Goal: Check status

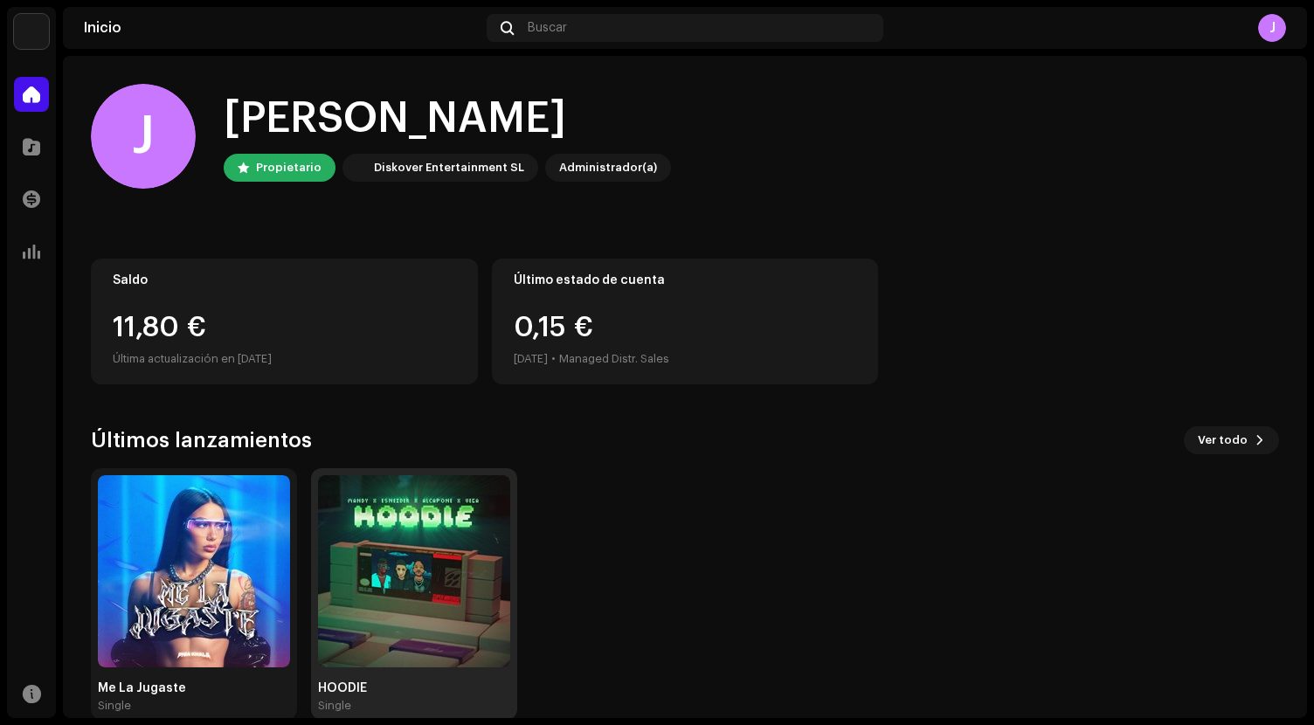
scroll to position [30, 0]
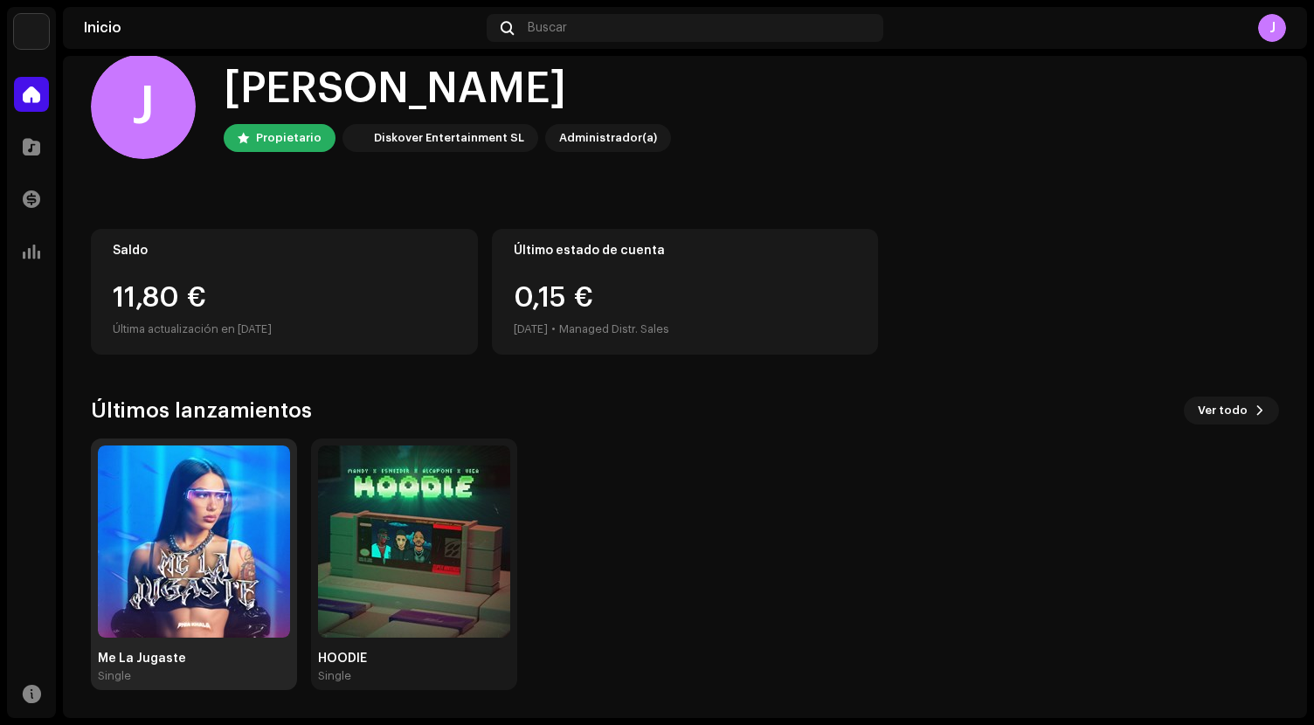
click at [195, 551] on img at bounding box center [194, 542] width 192 height 192
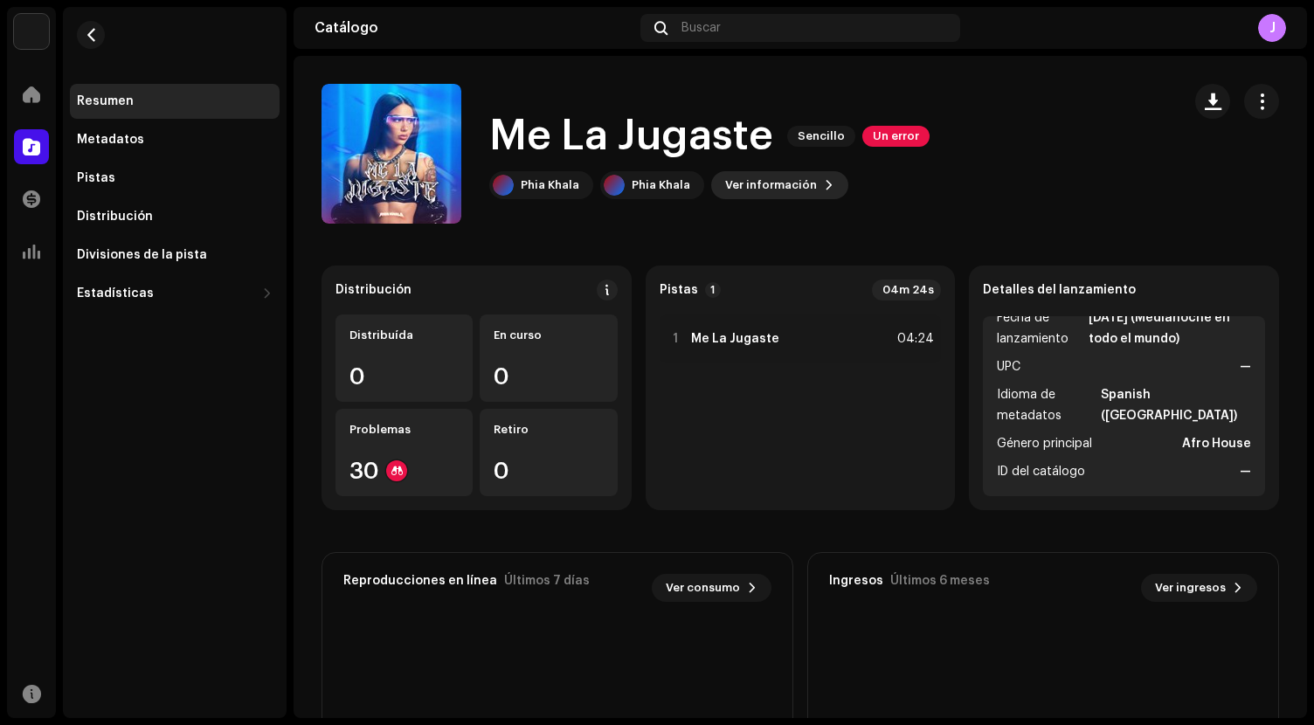
click at [789, 188] on span "Ver información" at bounding box center [771, 185] width 92 height 35
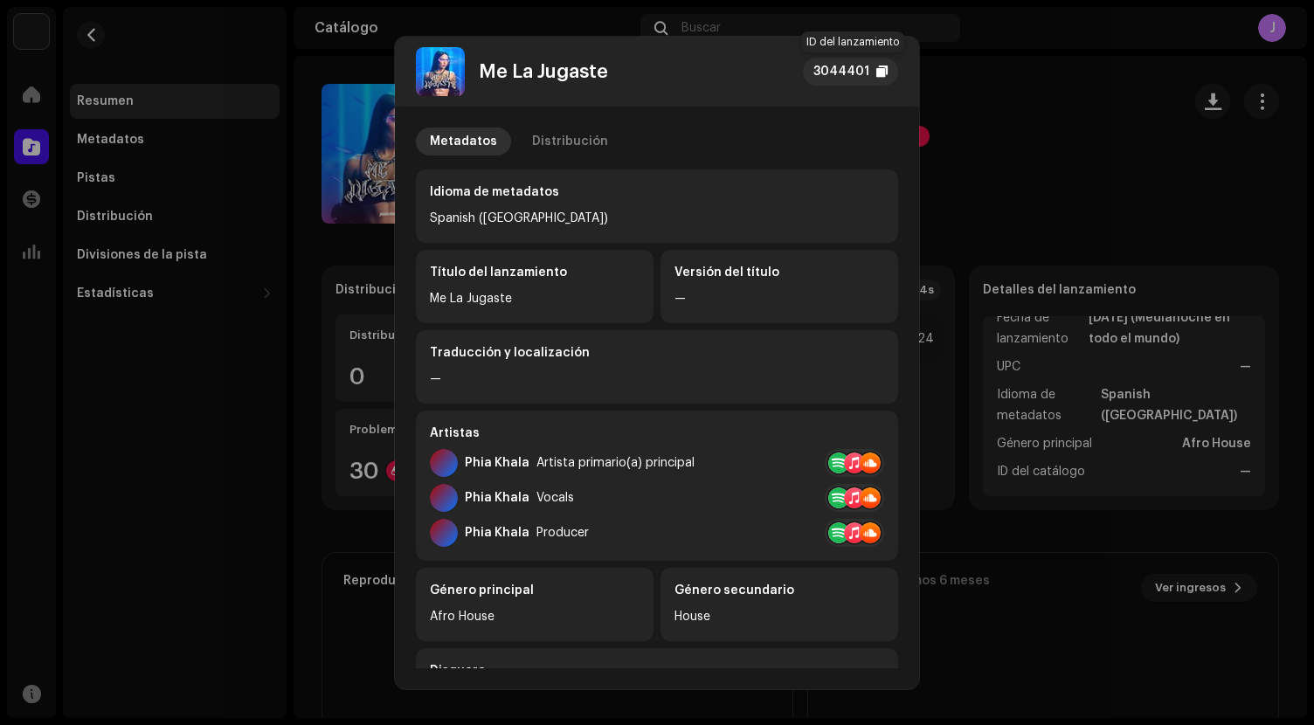
click at [877, 73] on div at bounding box center [881, 72] width 11 height 14
click at [566, 140] on div "Distribución" at bounding box center [570, 142] width 76 height 28
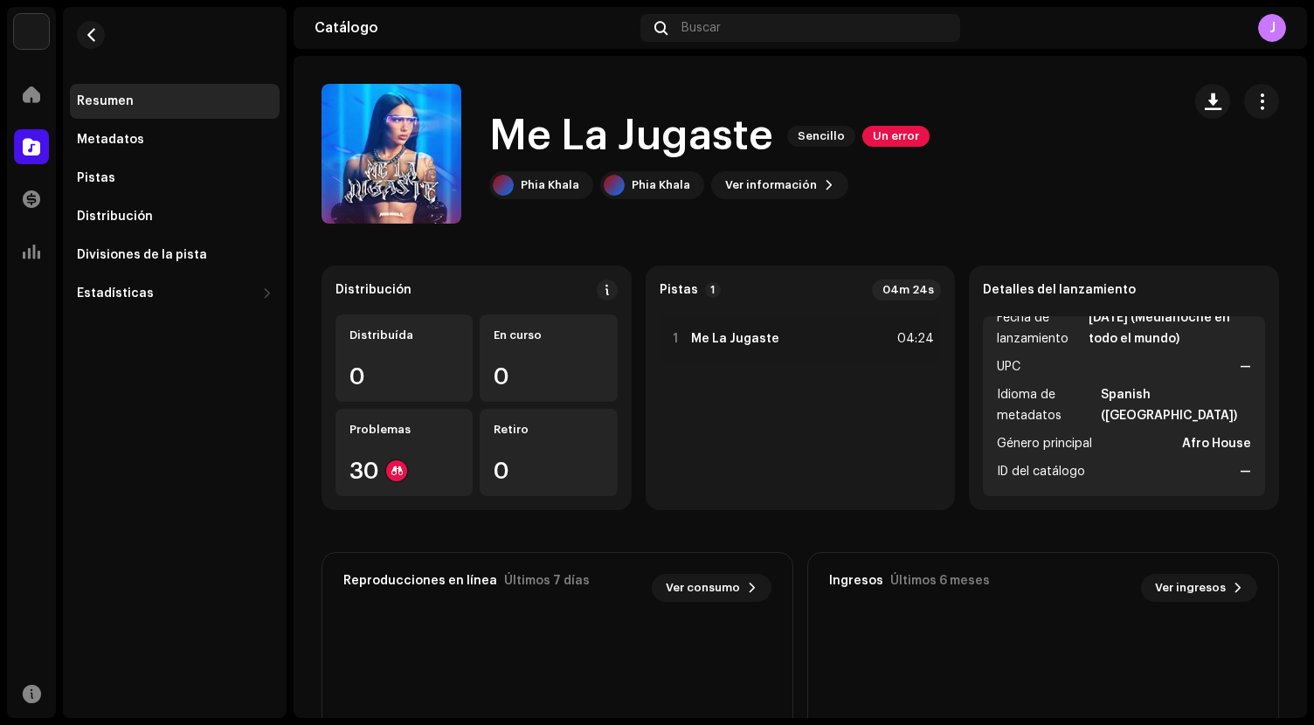
click at [993, 173] on div "Me La Jugaste 3044401 Metadatos Distribución Fecha de lanzamiento [DATE] (Media…" at bounding box center [657, 362] width 1314 height 725
